Goal: Task Accomplishment & Management: Complete application form

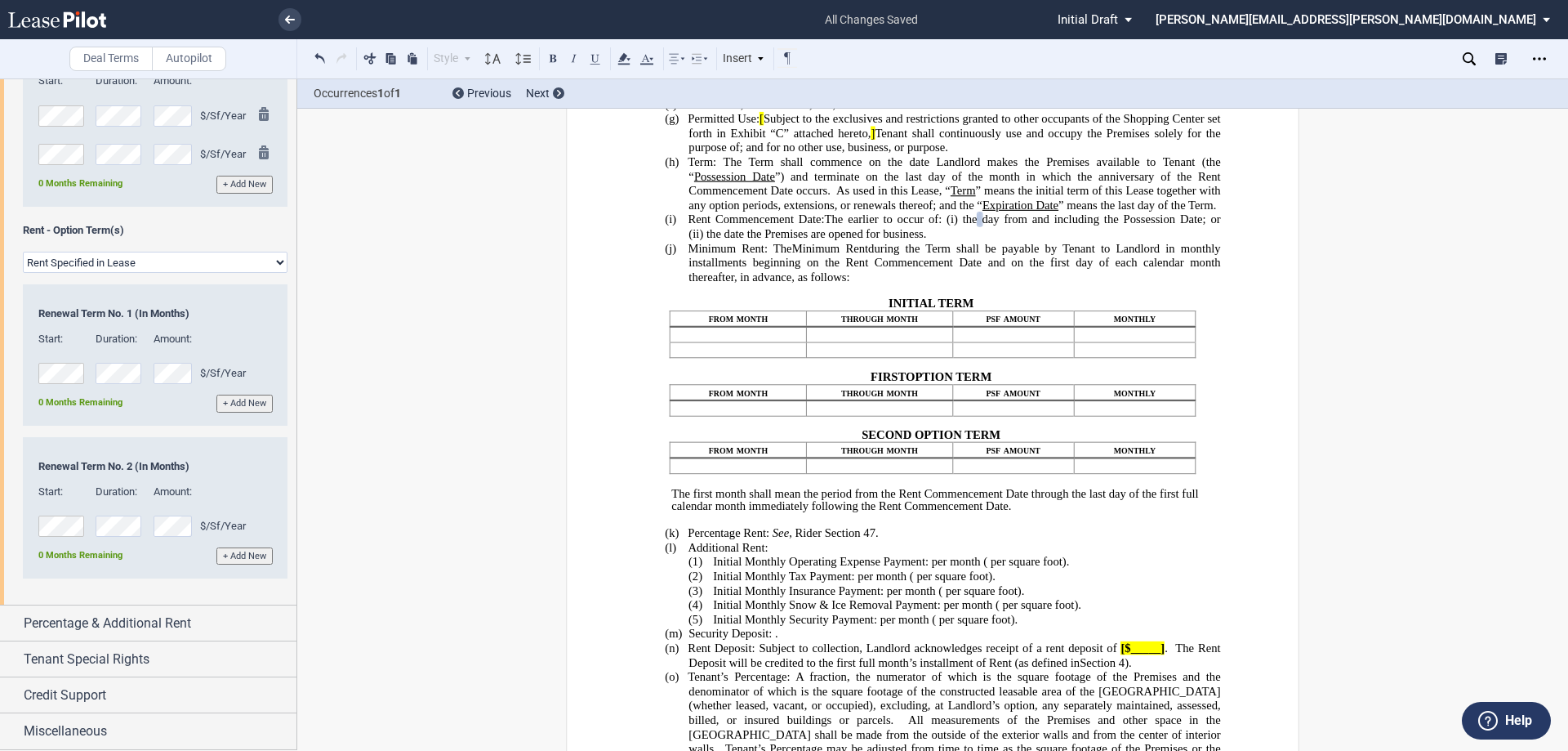
scroll to position [2135, 0]
click at [149, 619] on span "Percentage & Additional Rent" at bounding box center [107, 623] width 167 height 20
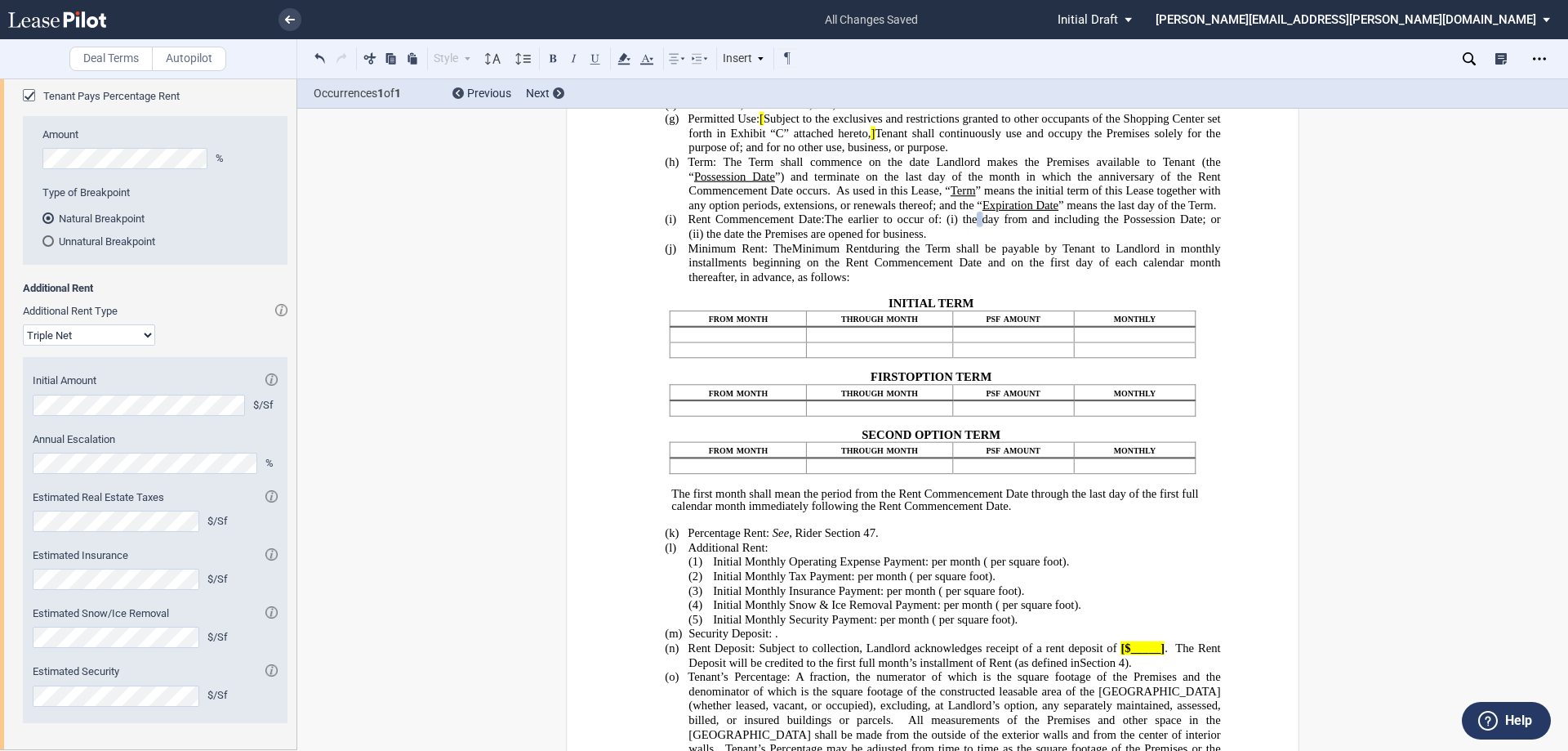
scroll to position [2625, 0]
click at [46, 103] on span "Tenant Pays Percentage Rent" at bounding box center [111, 97] width 137 height 13
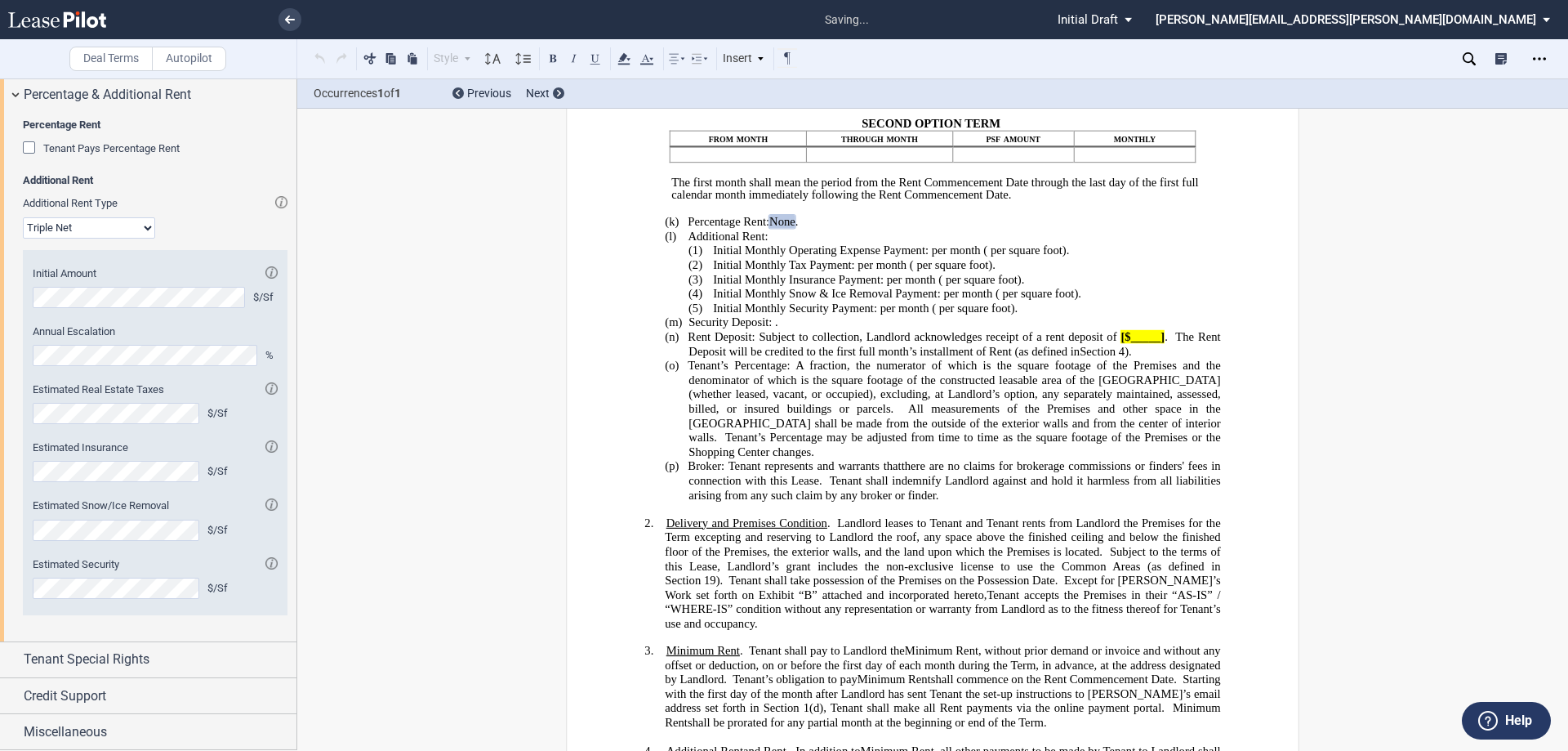
scroll to position [701, 0]
click at [108, 238] on select "Modified Gross Gross Triple Net" at bounding box center [88, 228] width 132 height 22
click at [218, 210] on label "Additional Rent Type" at bounding box center [155, 203] width 264 height 14
click at [156, 238] on select "Modified Gross Gross Triple Net" at bounding box center [88, 228] width 132 height 22
click at [164, 662] on div "Tenant Special Rights" at bounding box center [159, 659] width 272 height 20
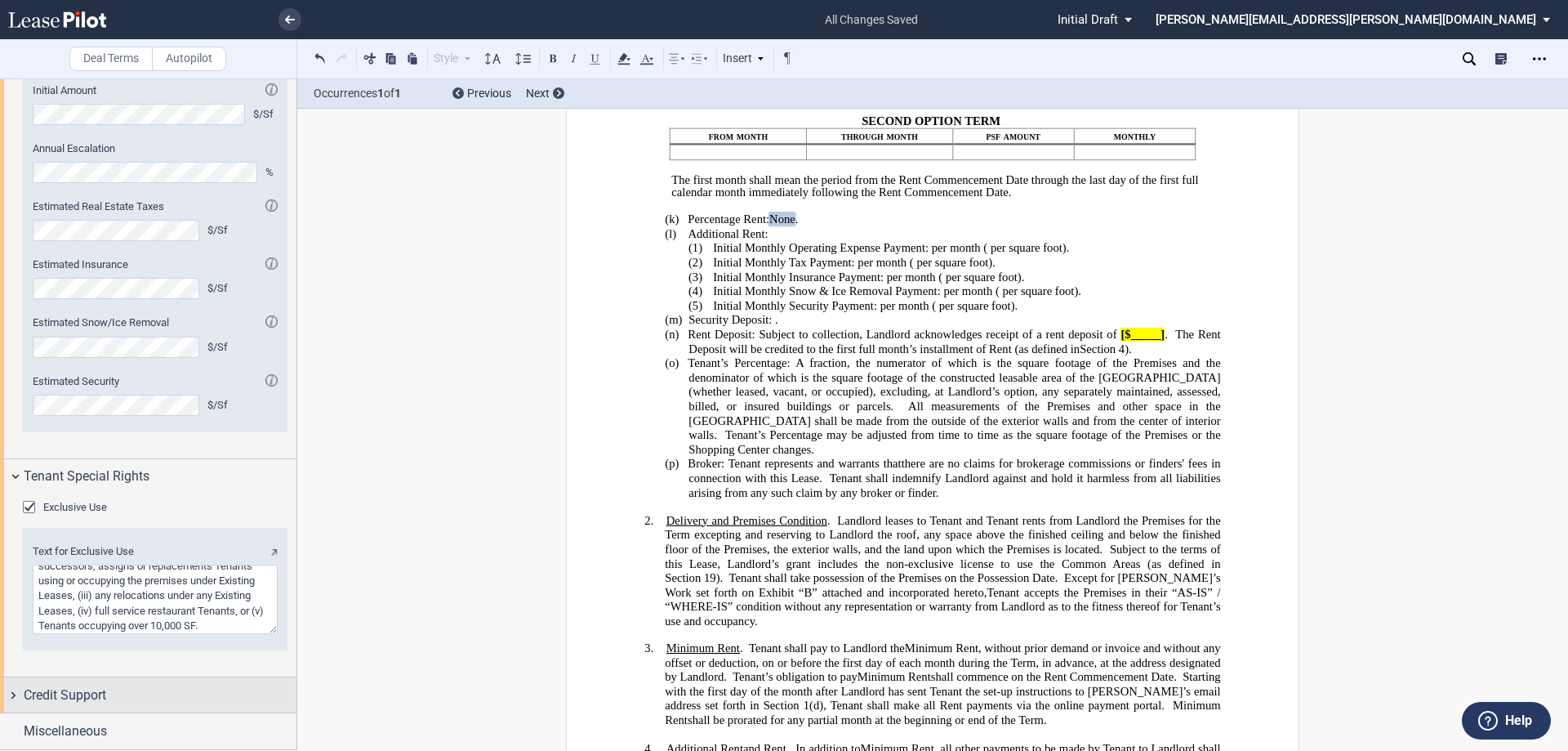
scroll to position [2847, 0]
click at [196, 697] on div "Credit Support" at bounding box center [159, 695] width 272 height 20
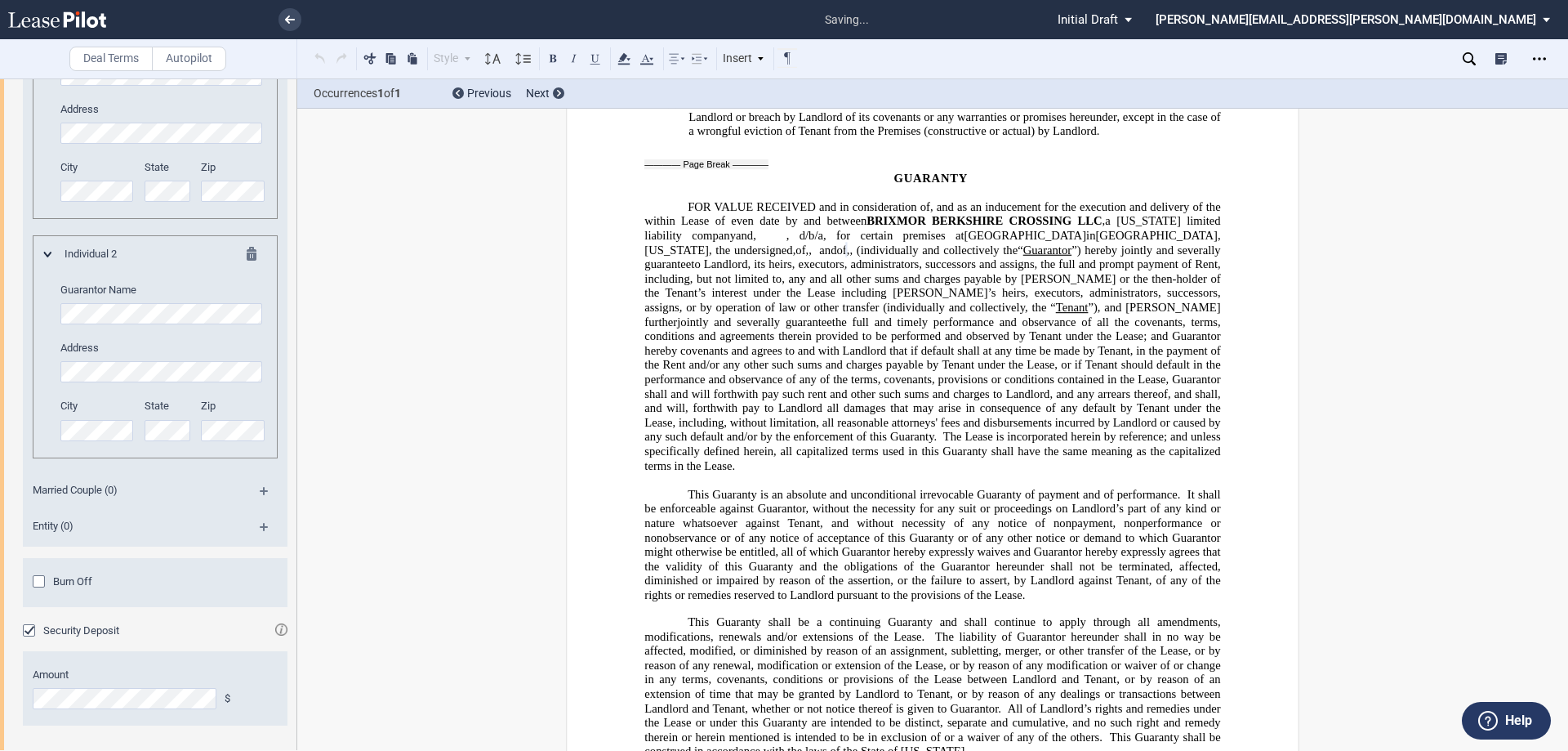
scroll to position [14338, 0]
click at [36, 592] on div "Burn Off" at bounding box center [40, 584] width 16 height 16
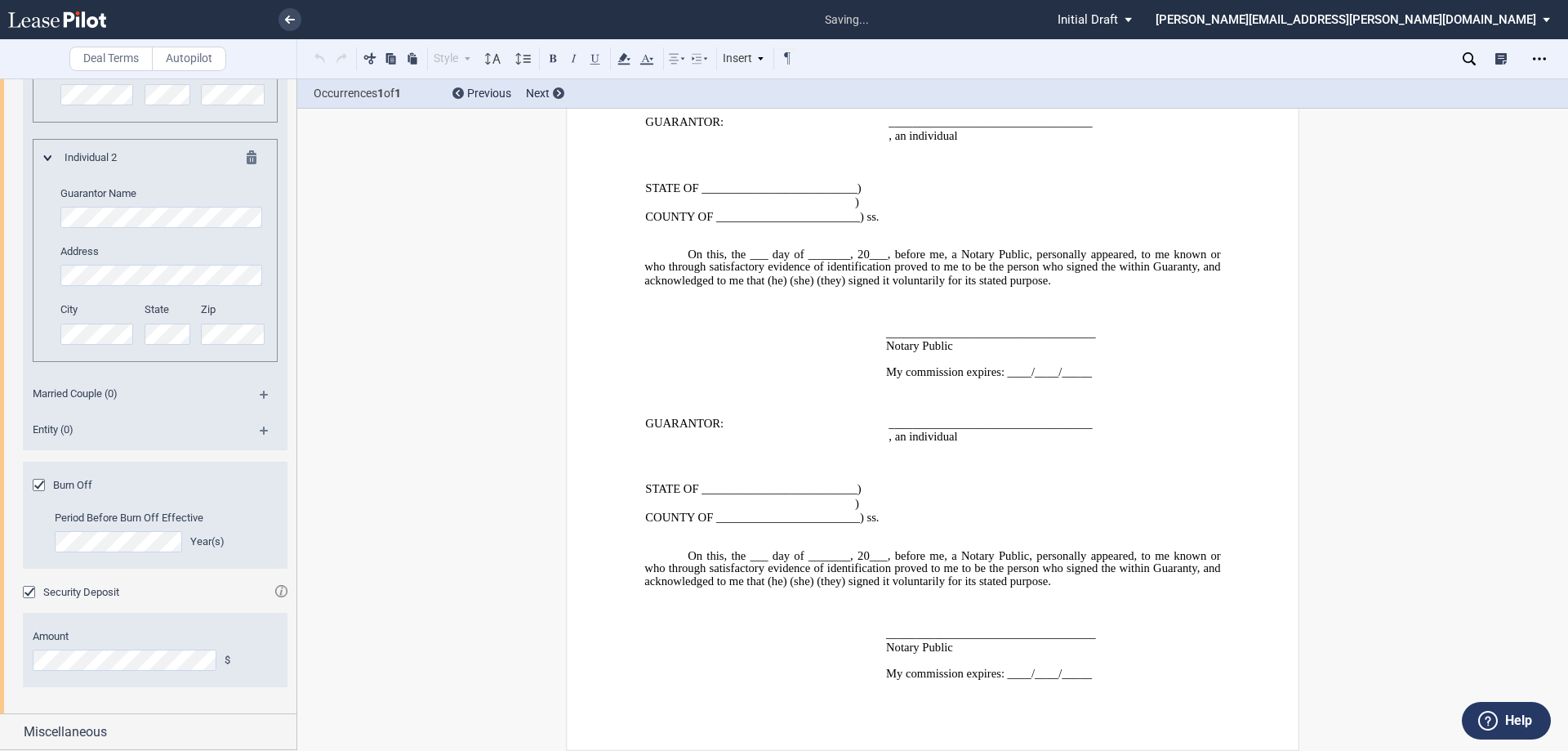
scroll to position [3768, 0]
click at [86, 734] on span "Miscellaneous" at bounding box center [65, 732] width 84 height 20
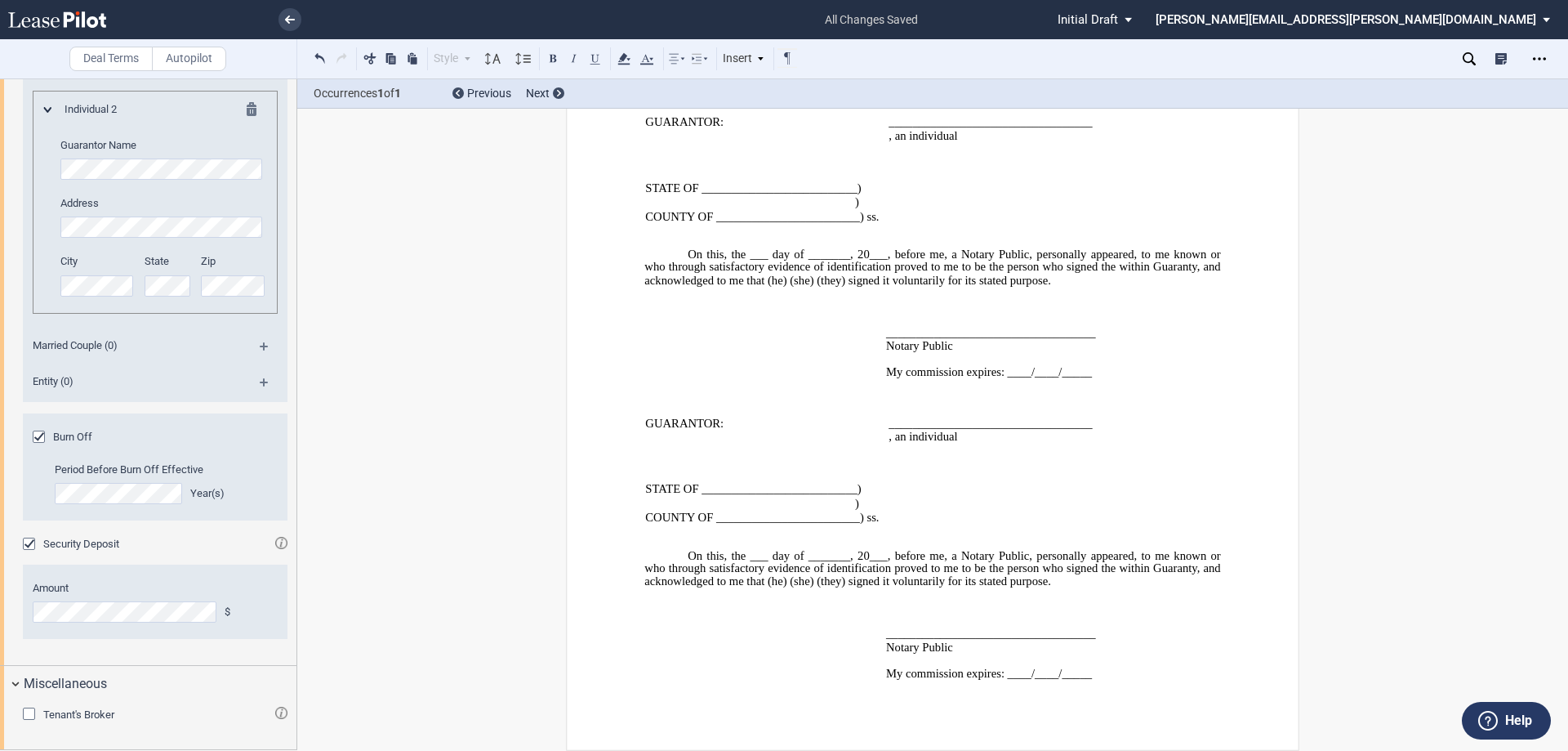
click at [76, 714] on span "Tenant's Broker" at bounding box center [78, 715] width 71 height 13
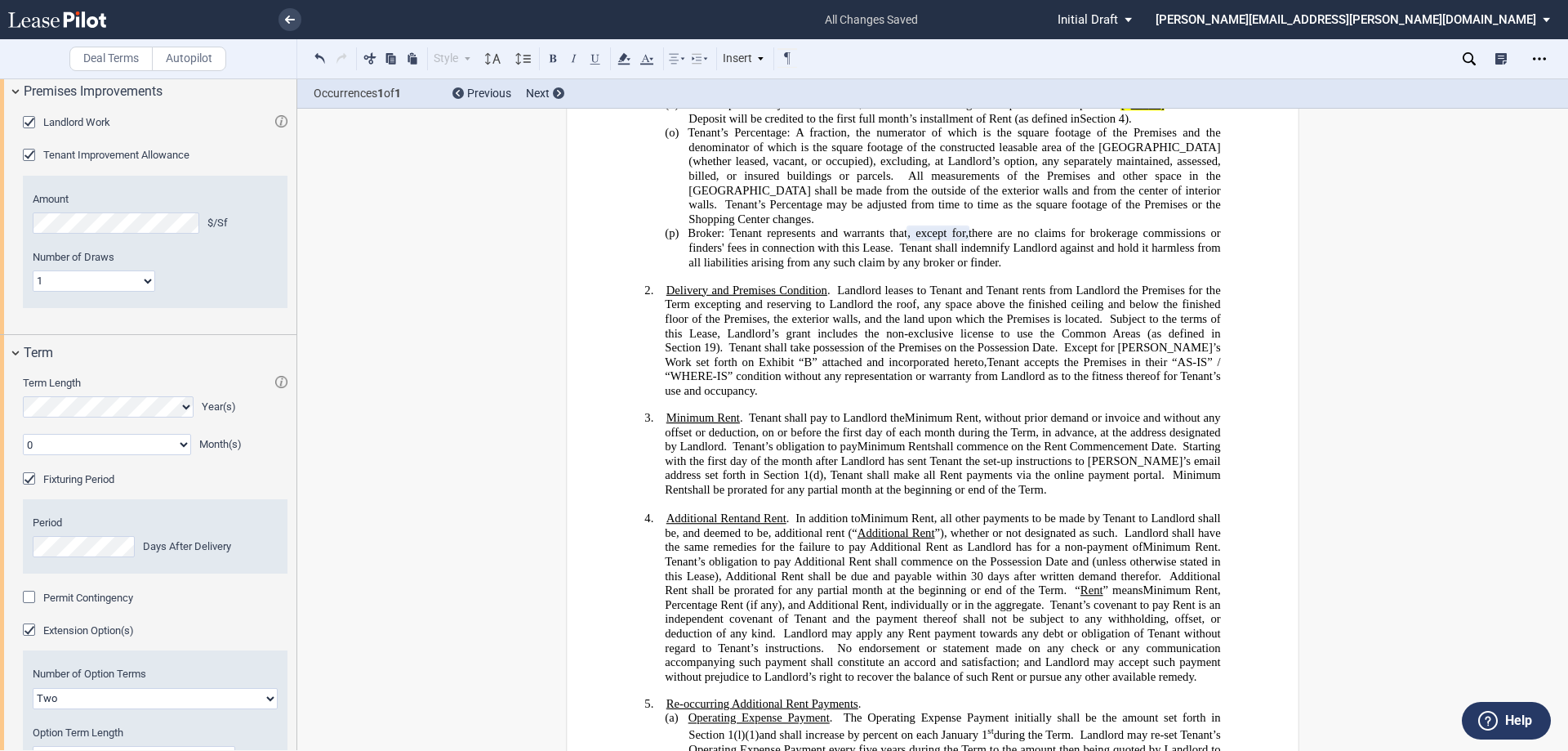
scroll to position [875, 0]
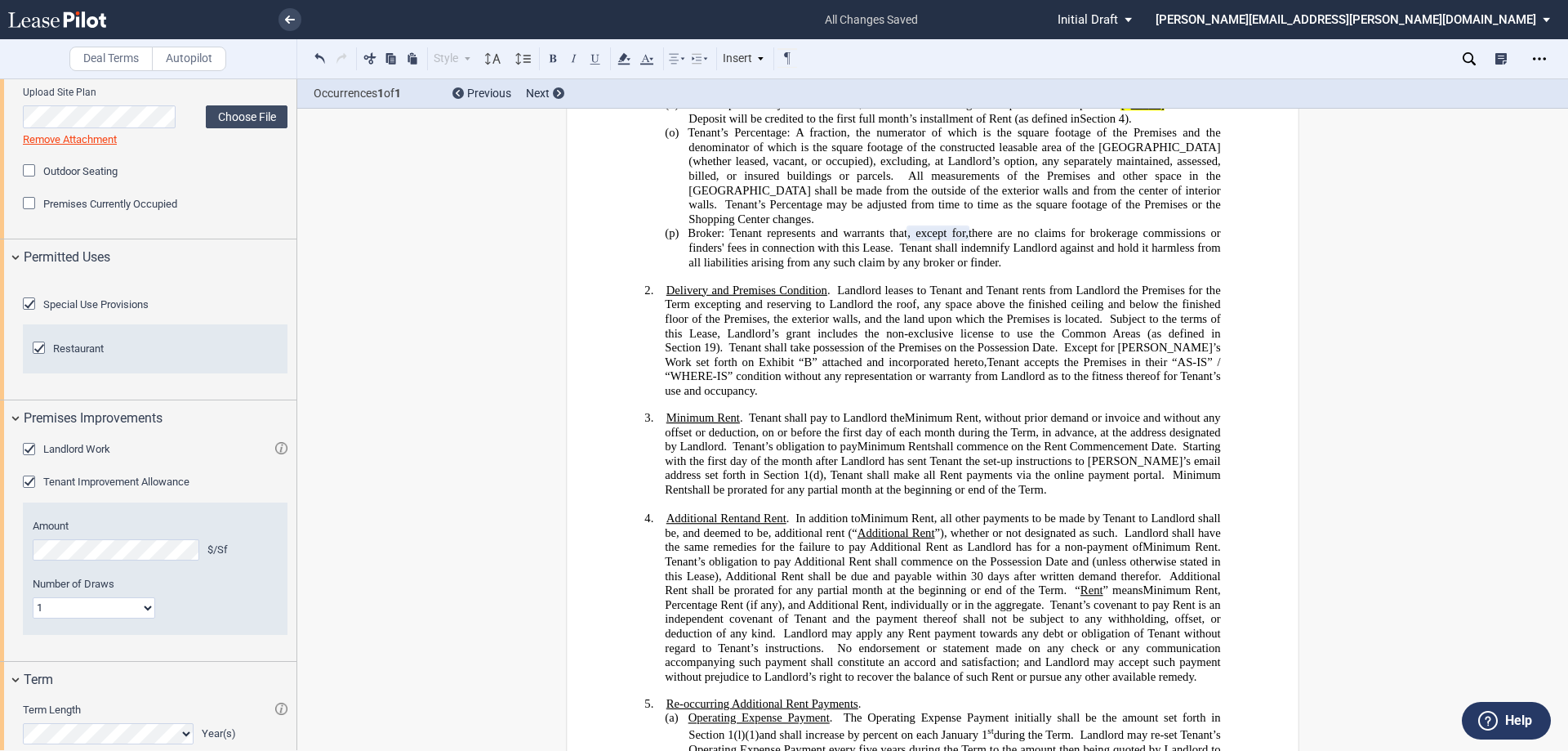
click at [49, 455] on span "Landlord Work" at bounding box center [76, 449] width 67 height 13
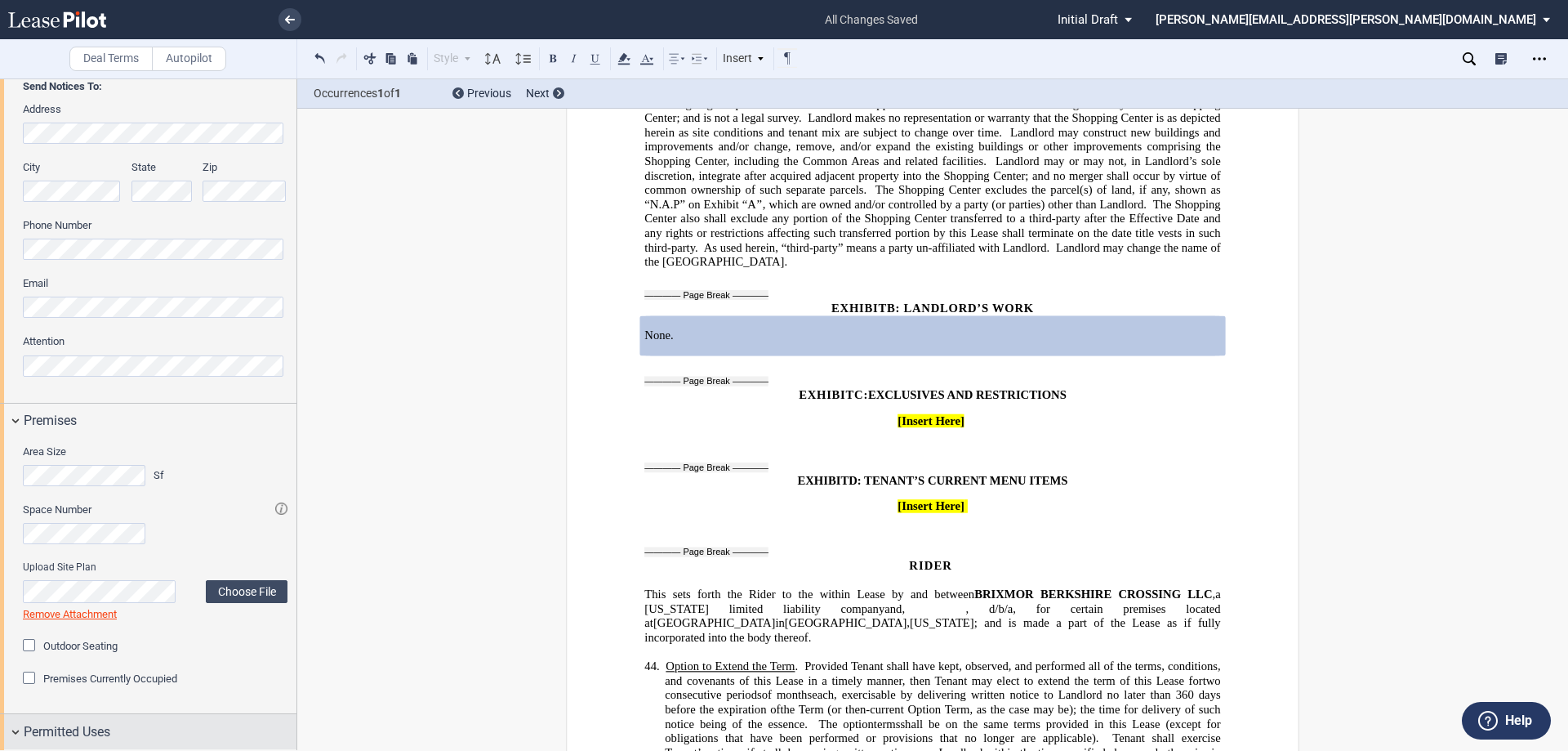
scroll to position [385, 0]
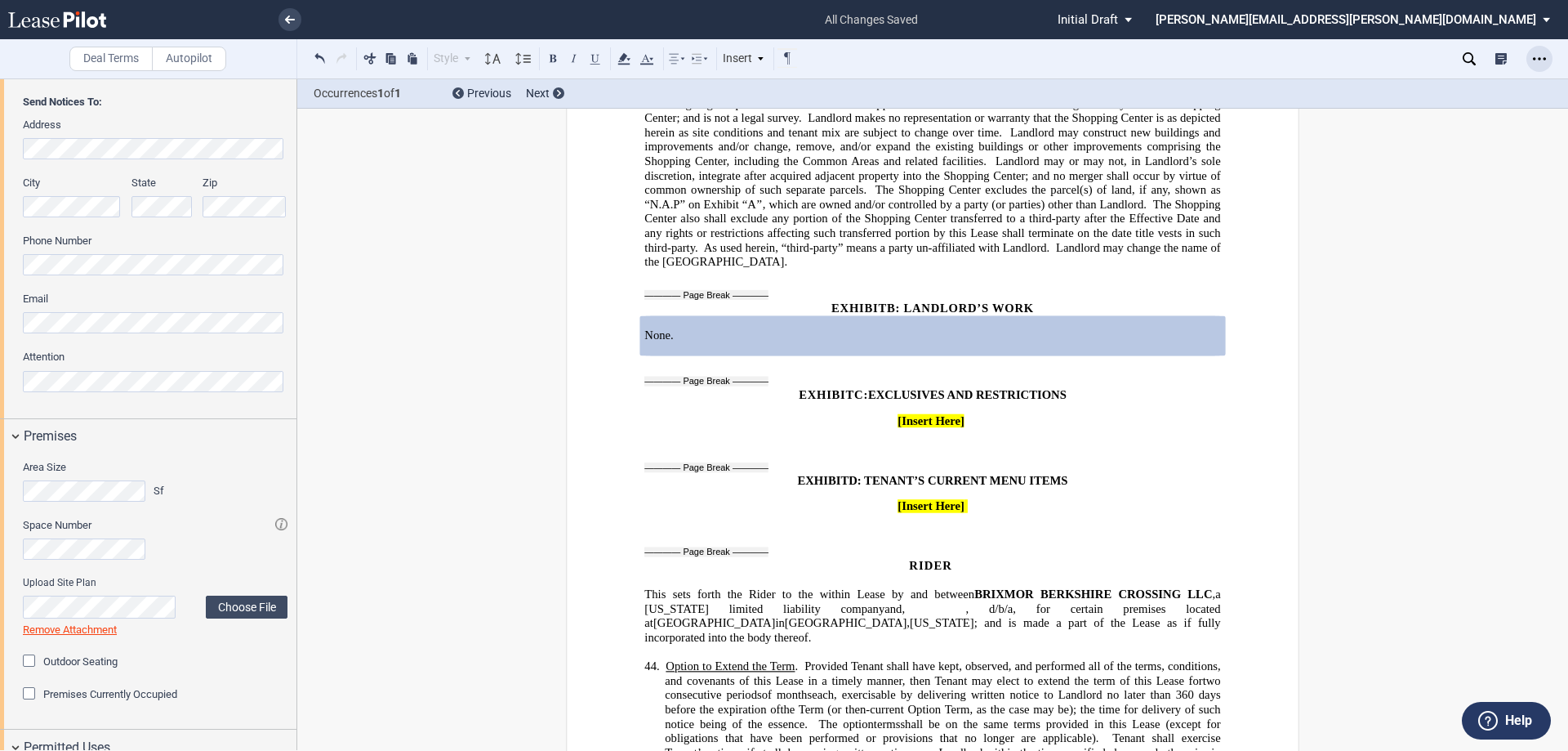
click at [1527, 57] on div "Open Lease options menu" at bounding box center [1539, 58] width 26 height 26
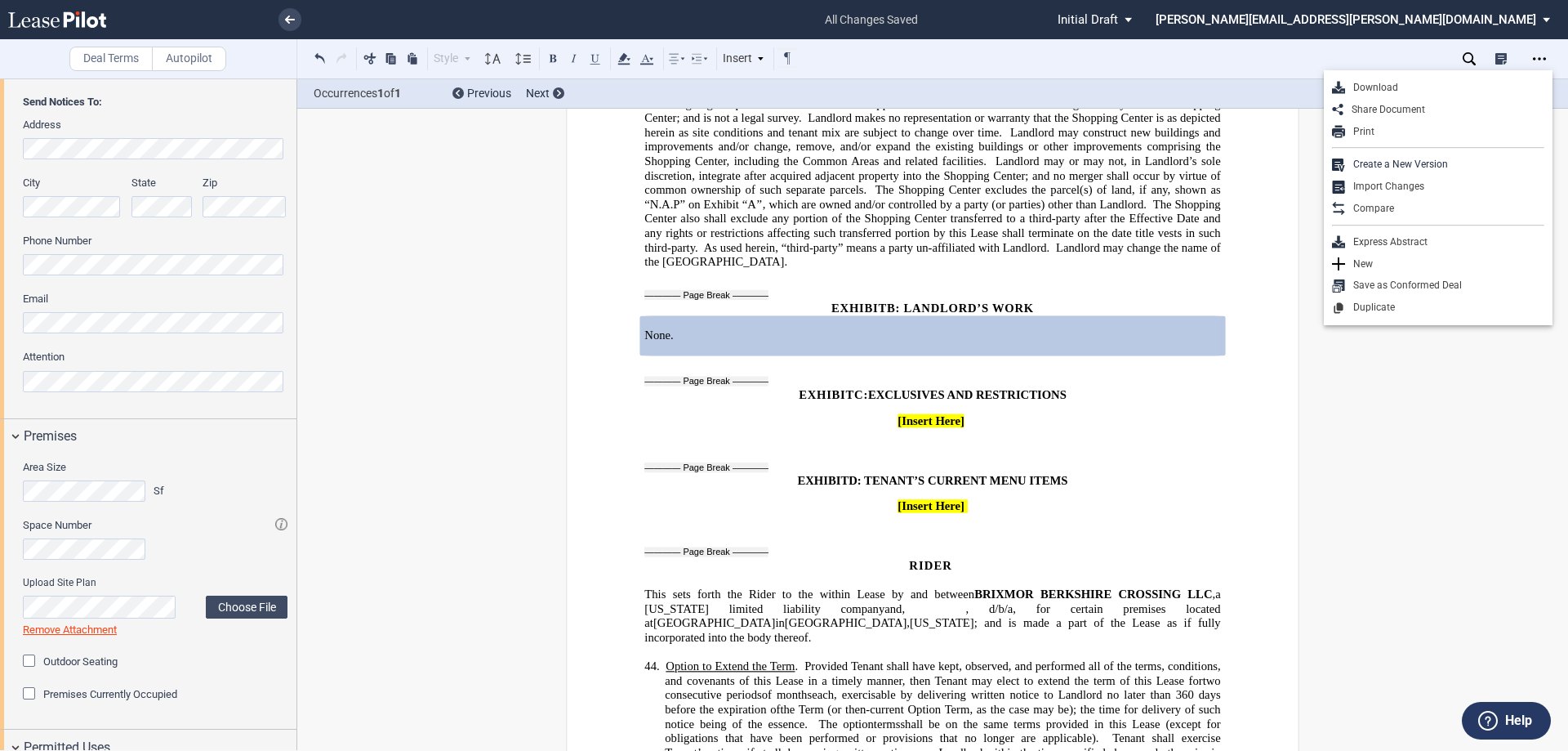
click at [1385, 85] on div "Download" at bounding box center [1445, 87] width 200 height 13
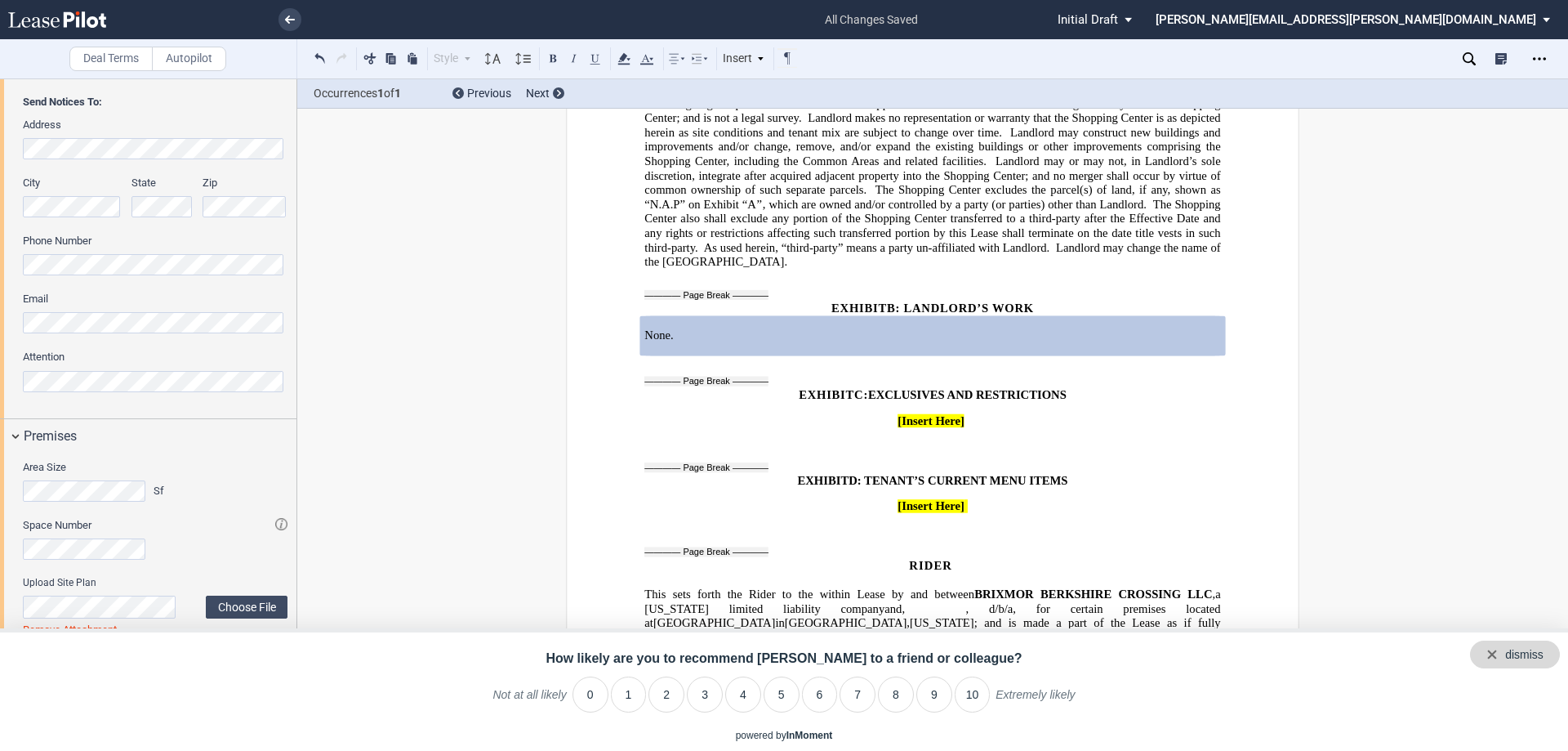
click at [1555, 655] on div "dismiss" at bounding box center [1515, 654] width 90 height 28
